Goal: Task Accomplishment & Management: Manage account settings

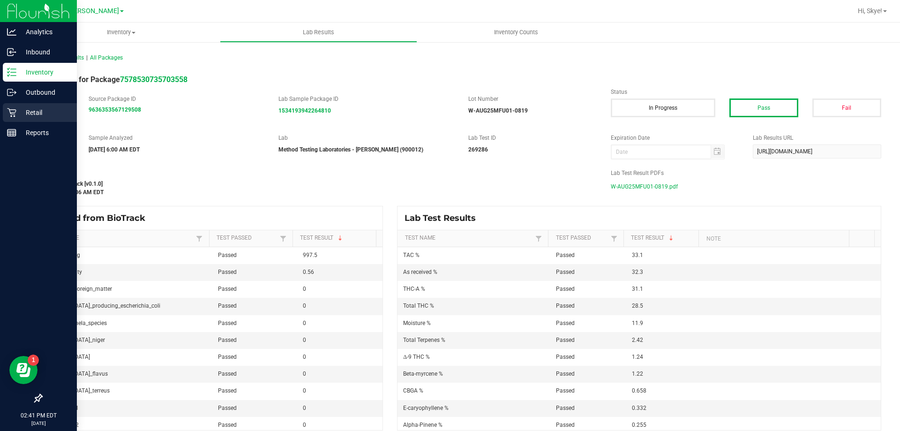
click at [29, 110] on p "Retail" at bounding box center [44, 112] width 56 height 11
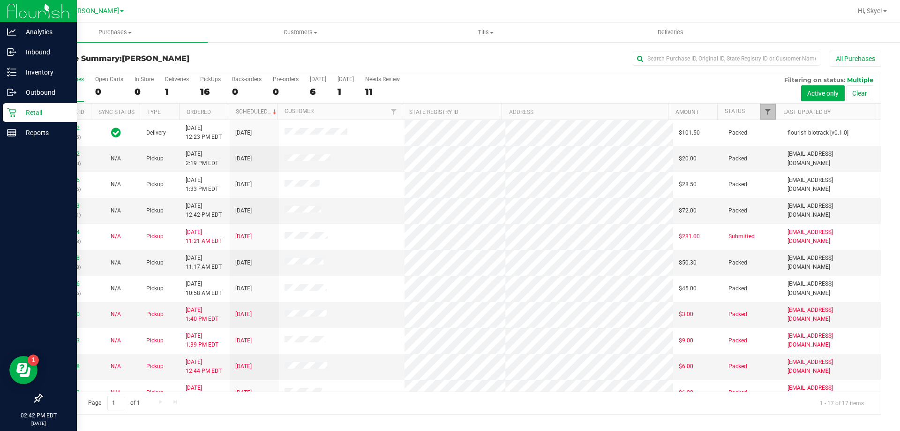
click at [770, 112] on span "Filter" at bounding box center [767, 111] width 7 height 7
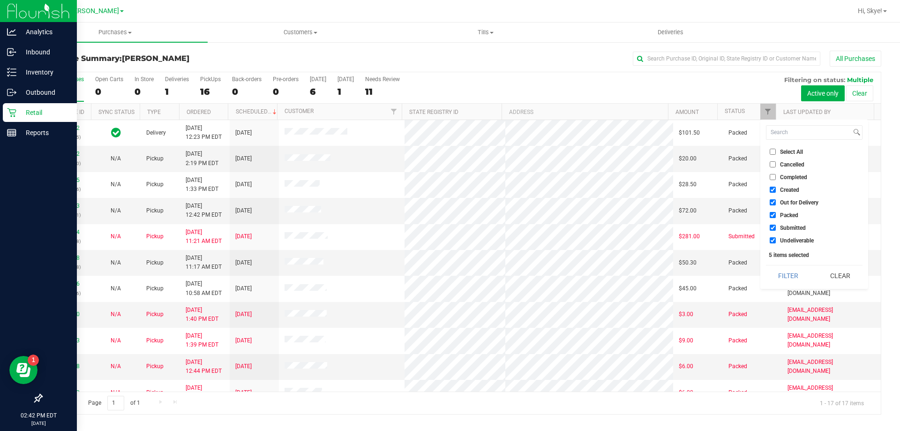
click at [781, 187] on span "Created" at bounding box center [789, 190] width 19 height 6
click at [776, 187] on input "Created" at bounding box center [772, 190] width 6 height 6
checkbox input "false"
click at [783, 203] on span "Out for Delivery" at bounding box center [799, 203] width 38 height 6
click at [776, 203] on input "Out for Delivery" at bounding box center [772, 202] width 6 height 6
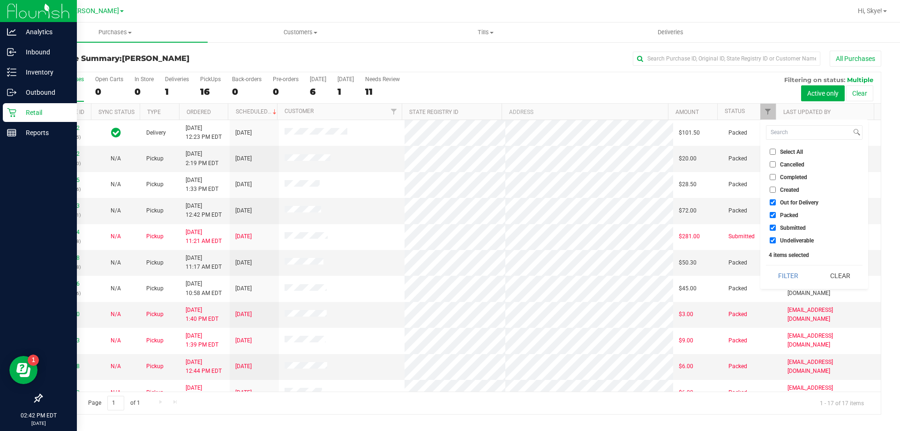
checkbox input "false"
click at [786, 217] on span "Packed" at bounding box center [789, 215] width 18 height 6
click at [776, 217] on input "Packed" at bounding box center [772, 215] width 6 height 6
checkbox input "false"
click at [786, 242] on span "Undeliverable" at bounding box center [797, 241] width 34 height 6
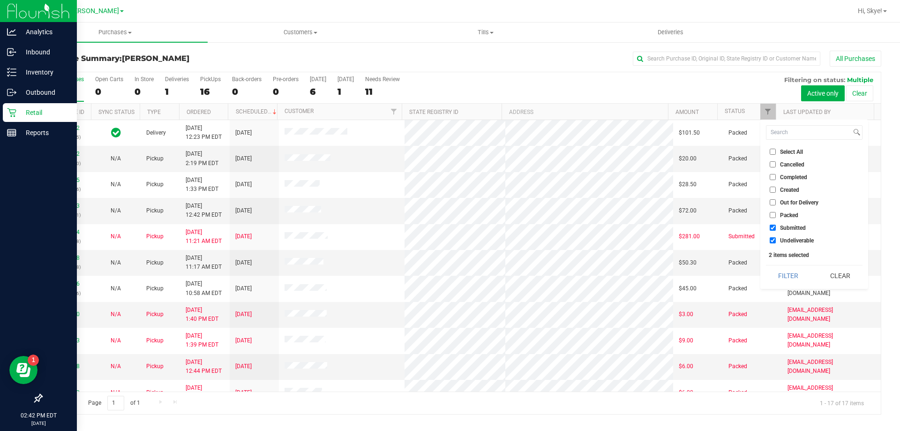
click at [776, 242] on input "Undeliverable" at bounding box center [772, 240] width 6 height 6
checkbox input "false"
click at [787, 271] on button "Filter" at bounding box center [788, 275] width 45 height 21
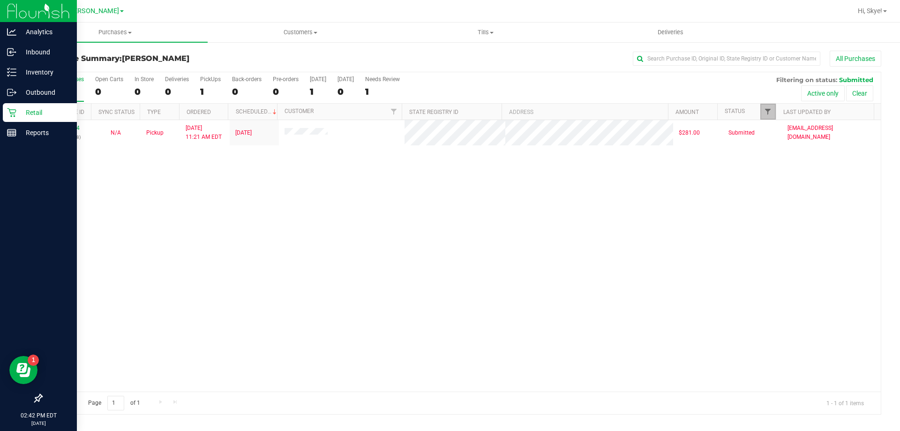
click at [768, 110] on span "Filter" at bounding box center [767, 111] width 7 height 7
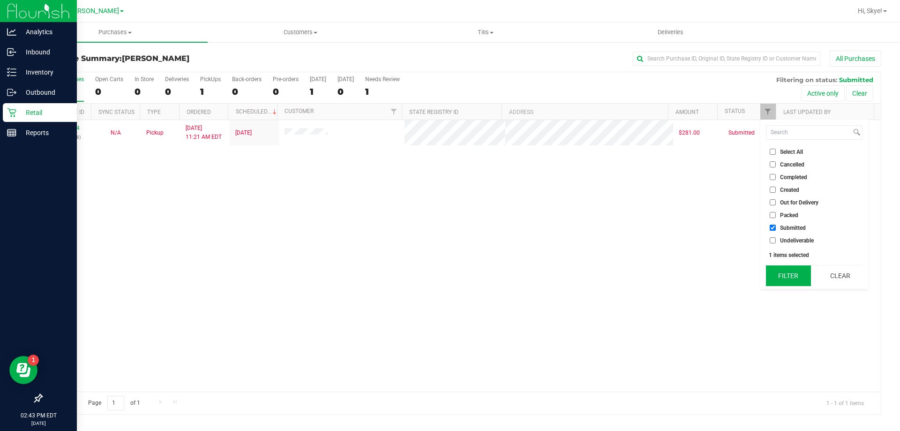
click at [791, 273] on button "Filter" at bounding box center [788, 275] width 45 height 21
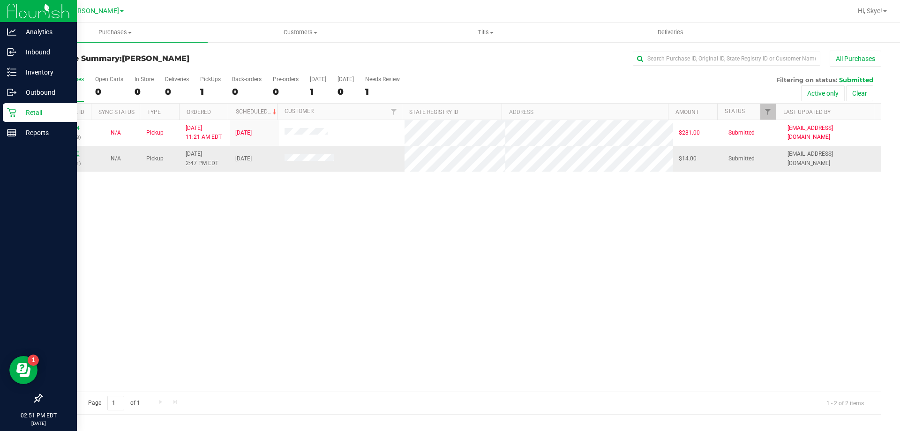
click at [67, 155] on link "11984980" at bounding box center [66, 153] width 26 height 7
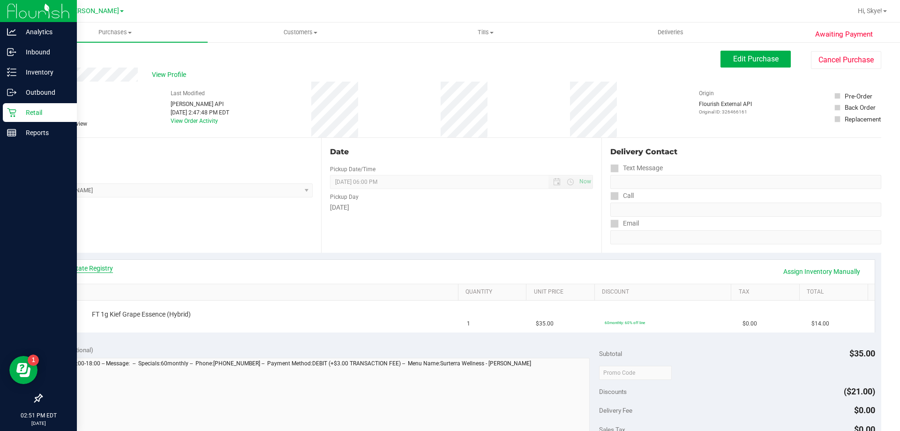
click at [88, 271] on link "View State Registry" at bounding box center [85, 267] width 56 height 9
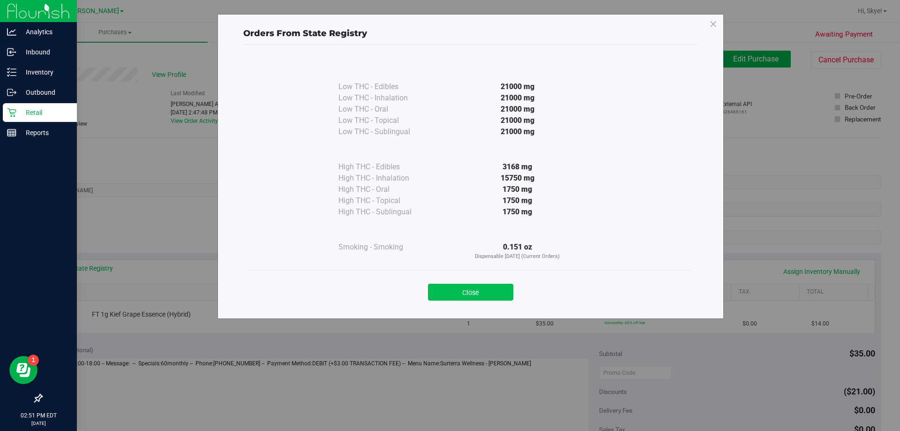
click at [470, 292] on button "Close" at bounding box center [470, 292] width 85 height 17
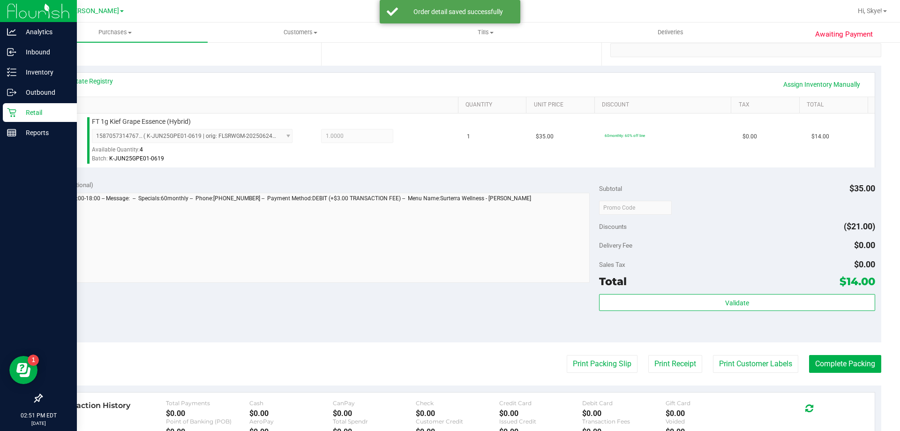
scroll to position [261, 0]
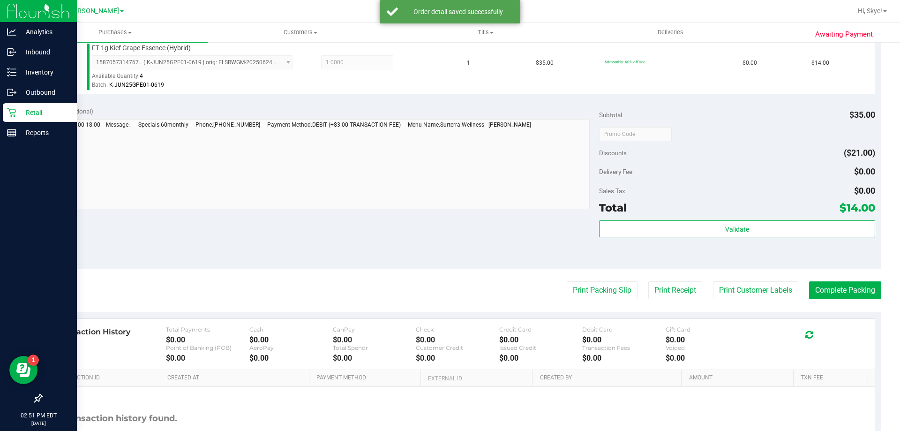
click at [780, 213] on div "Total $14.00" at bounding box center [737, 207] width 276 height 17
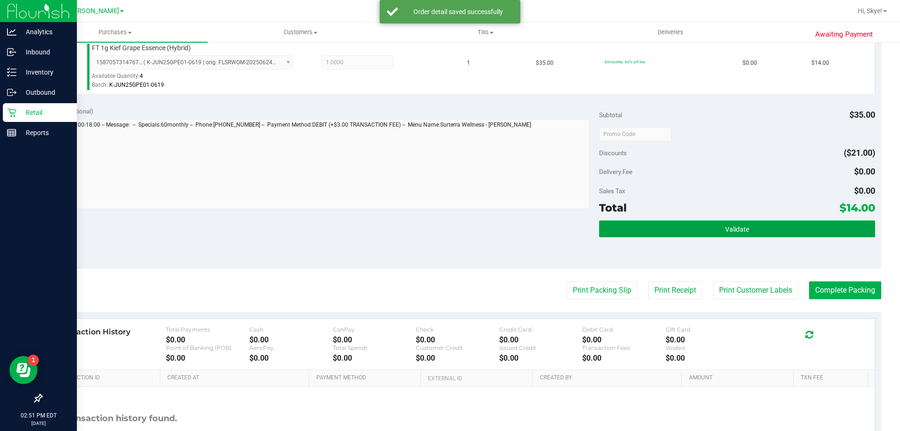
click at [769, 221] on button "Validate" at bounding box center [737, 228] width 276 height 17
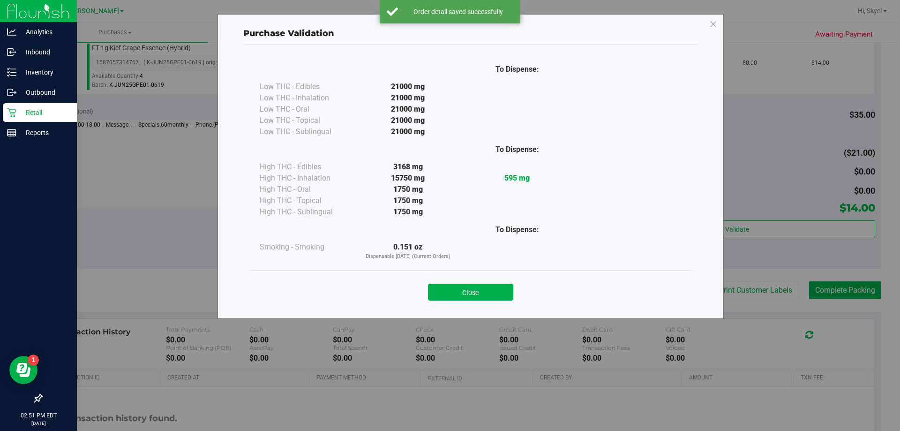
click at [499, 298] on button "Close" at bounding box center [470, 292] width 85 height 17
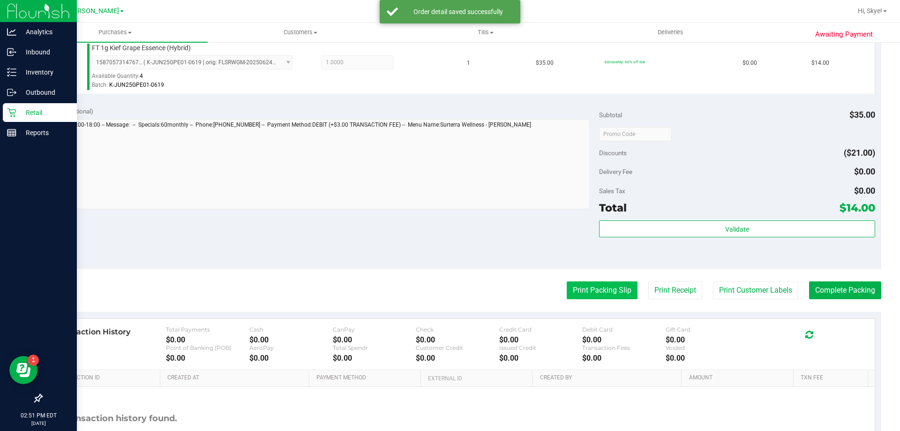
click at [591, 296] on button "Print Packing Slip" at bounding box center [602, 290] width 71 height 18
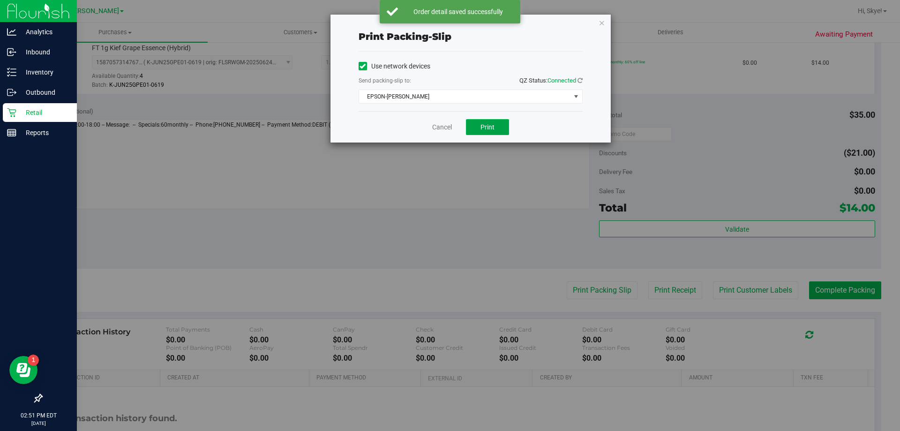
click at [478, 124] on button "Print" at bounding box center [487, 127] width 43 height 16
click at [437, 132] on link "Cancel" at bounding box center [442, 127] width 20 height 10
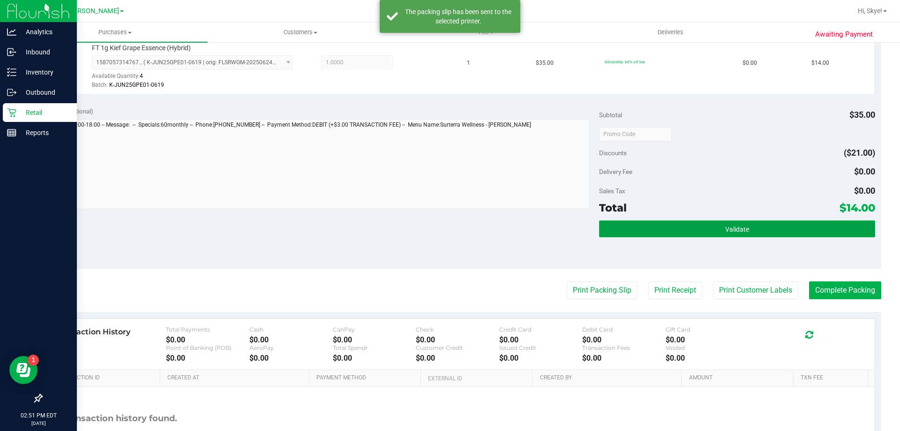
click at [656, 231] on button "Validate" at bounding box center [737, 228] width 276 height 17
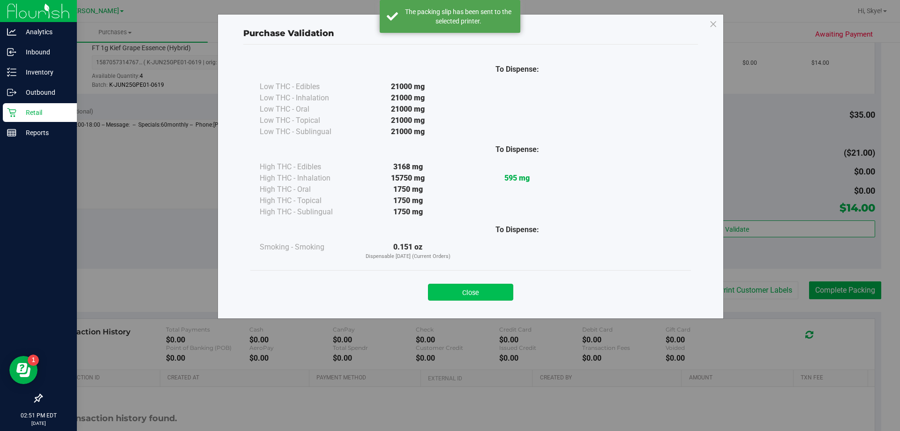
click at [508, 295] on button "Close" at bounding box center [470, 292] width 85 height 17
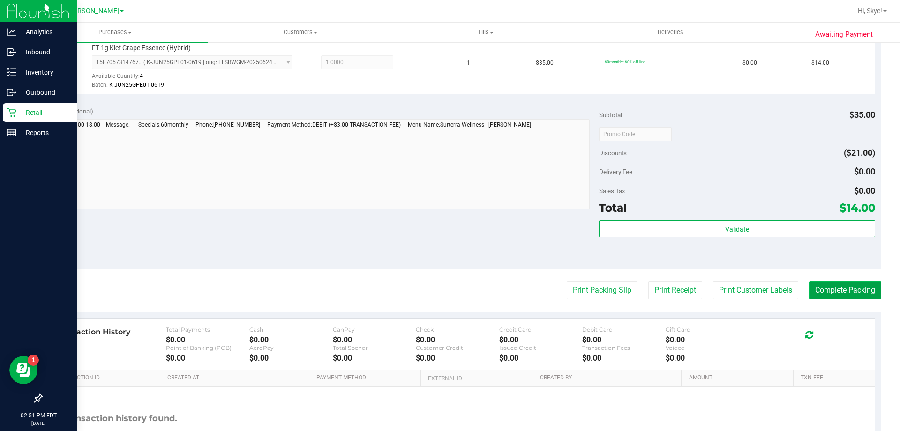
click at [840, 289] on button "Complete Packing" at bounding box center [845, 290] width 72 height 18
